Goal: Navigation & Orientation: Find specific page/section

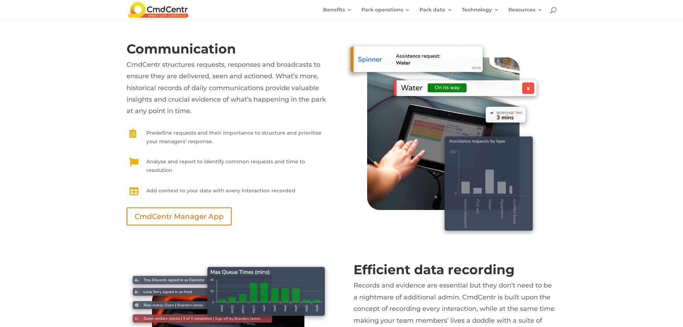
scroll to position [2438, 0]
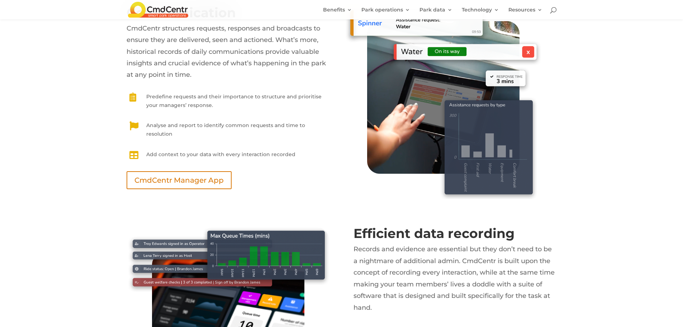
click at [165, 6] on img at bounding box center [158, 9] width 60 height 15
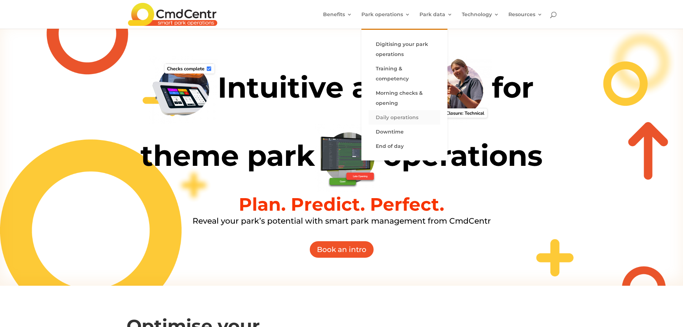
click at [403, 118] on link "Daily operations" at bounding box center [405, 117] width 72 height 14
